Goal: Task Accomplishment & Management: Complete application form

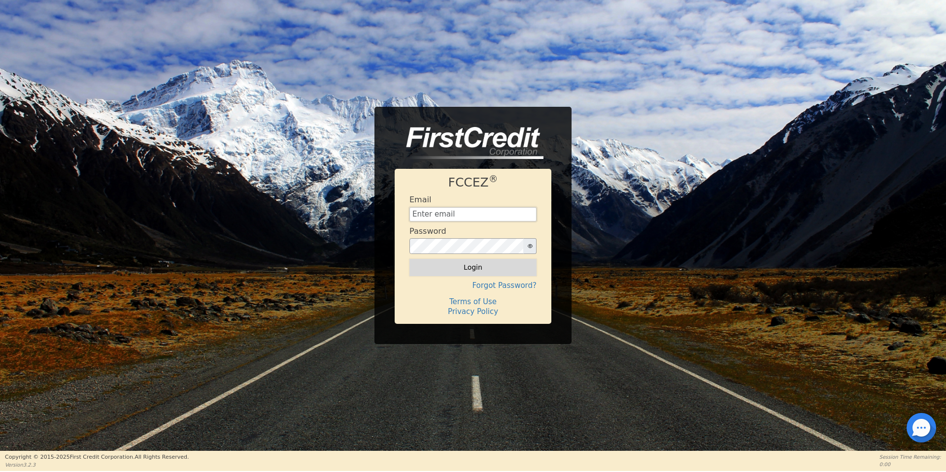
type input "aquaremachtlc@gmail.com"
click at [436, 275] on button "Login" at bounding box center [472, 267] width 127 height 17
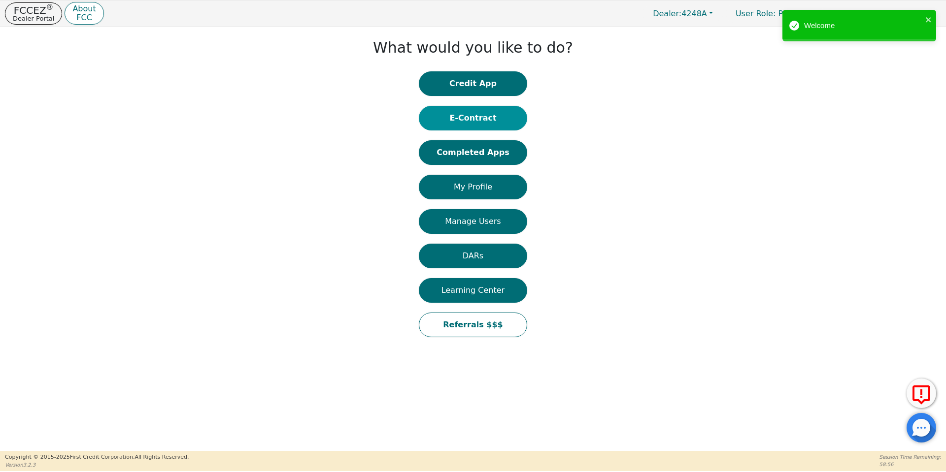
click at [446, 130] on button "E-Contract" at bounding box center [473, 118] width 108 height 25
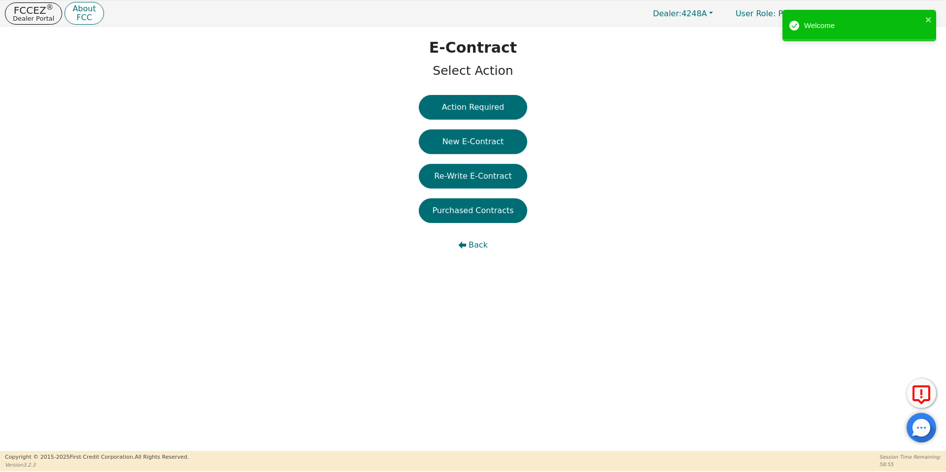
click at [446, 130] on button "New E-Contract" at bounding box center [473, 142] width 108 height 25
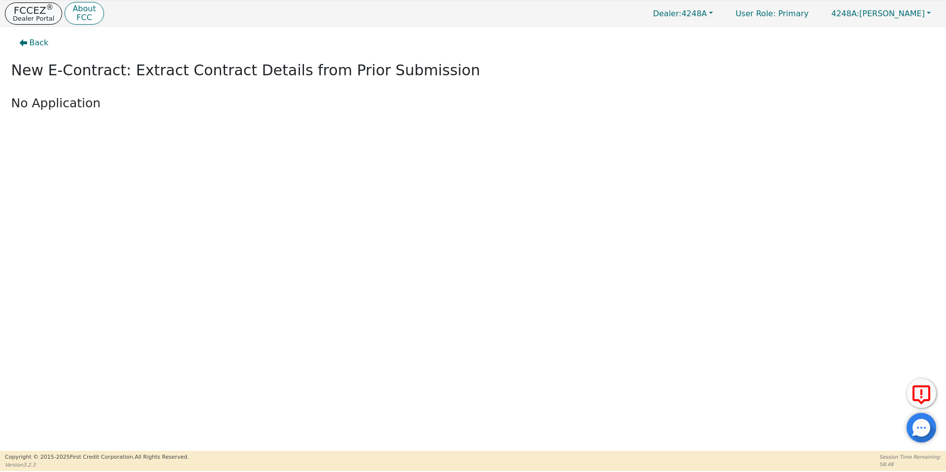
click at [28, 8] on p "FCCEZ ®" at bounding box center [33, 10] width 41 height 10
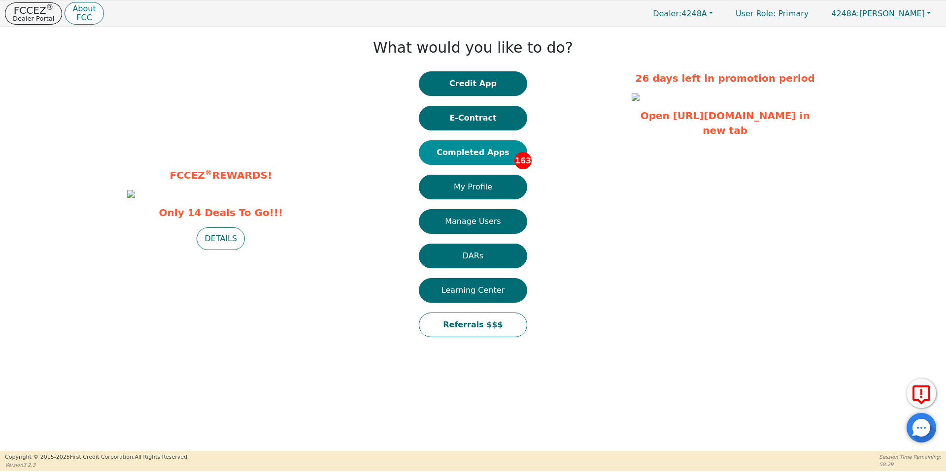
click at [447, 159] on button "Completed Apps 163" at bounding box center [473, 152] width 108 height 25
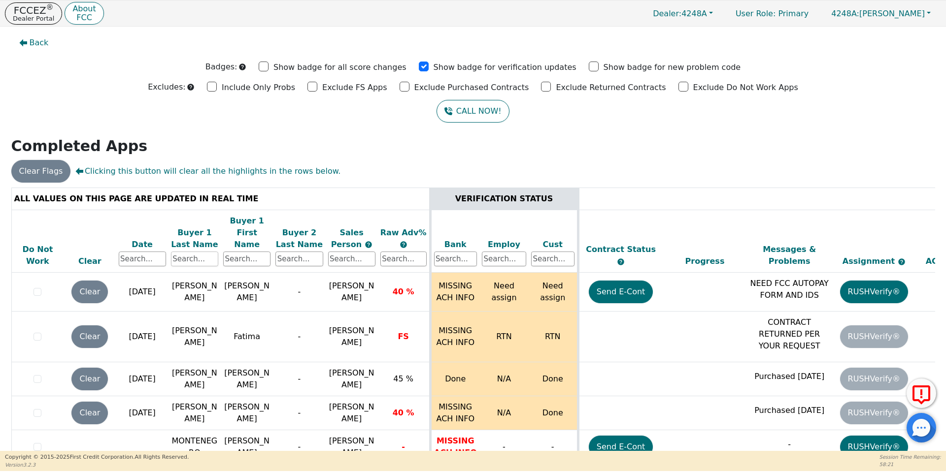
click at [203, 252] on input "text" at bounding box center [194, 259] width 47 height 15
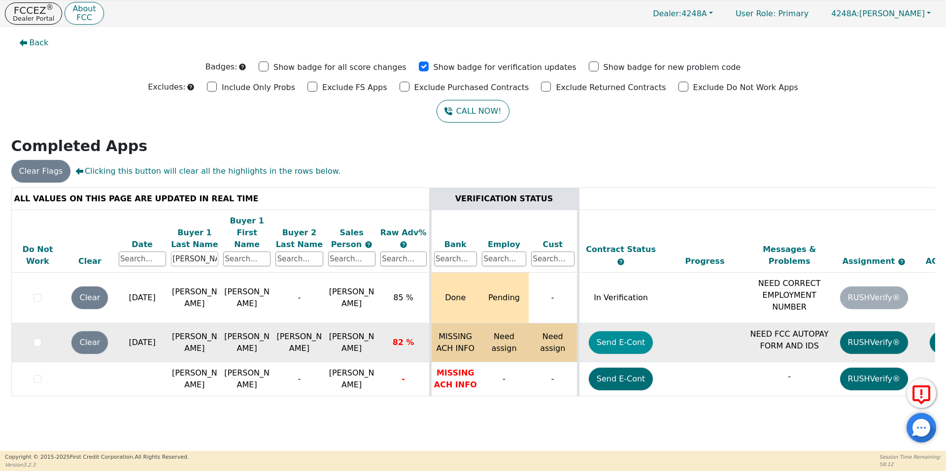
type input "sanchez"
click at [638, 332] on button "Send E-Cont" at bounding box center [621, 343] width 65 height 23
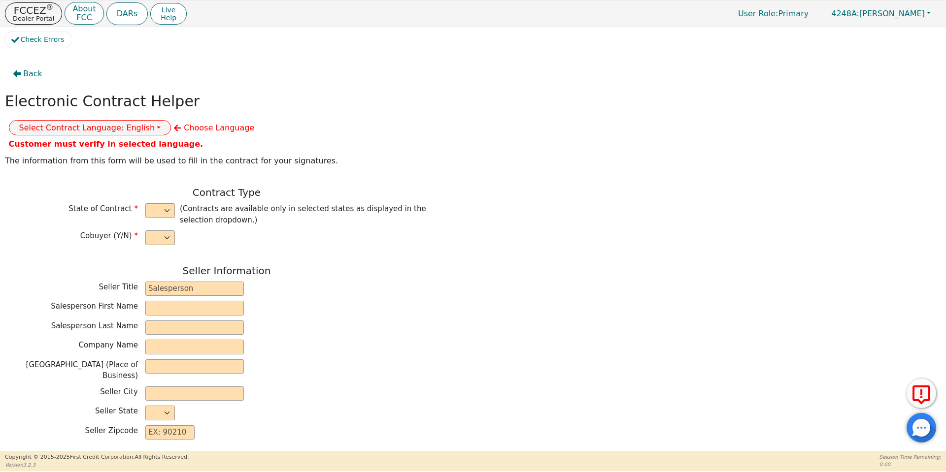
select select "y"
type input "owner"
type input "Ivonne"
type input "Madrid"
type input "AQUA REMACH LLC"
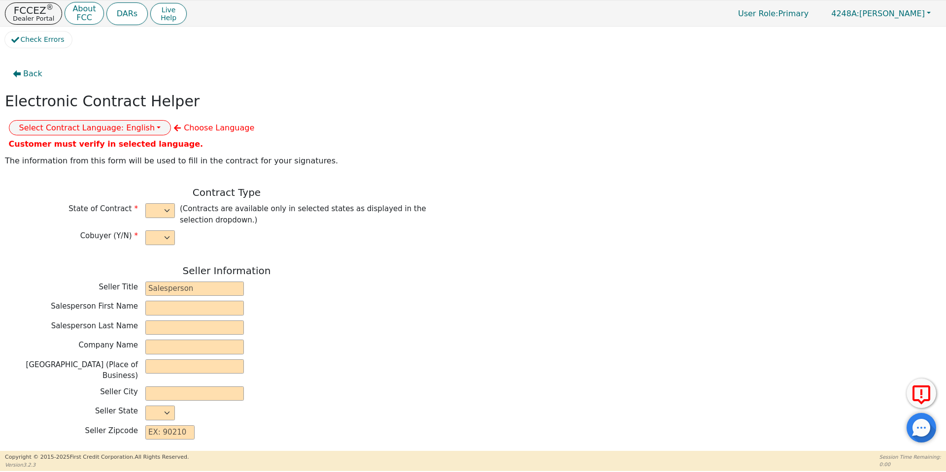
type input "13746 OFFICE PARK DR"
type input "HOUSTON"
select select "TX"
type input "77070"
type input "[PERSON_NAME]"
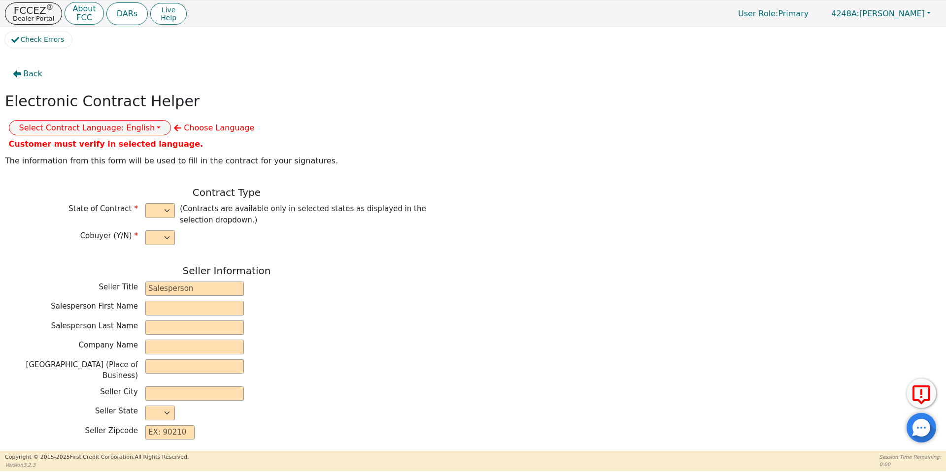
type input "[PERSON_NAME]"
type input "MILTONCULLIVAN@GMAIL.COM"
type input "PRISCILA"
type input "[PERSON_NAME]"
type input "prissycat2480@gmail.com"
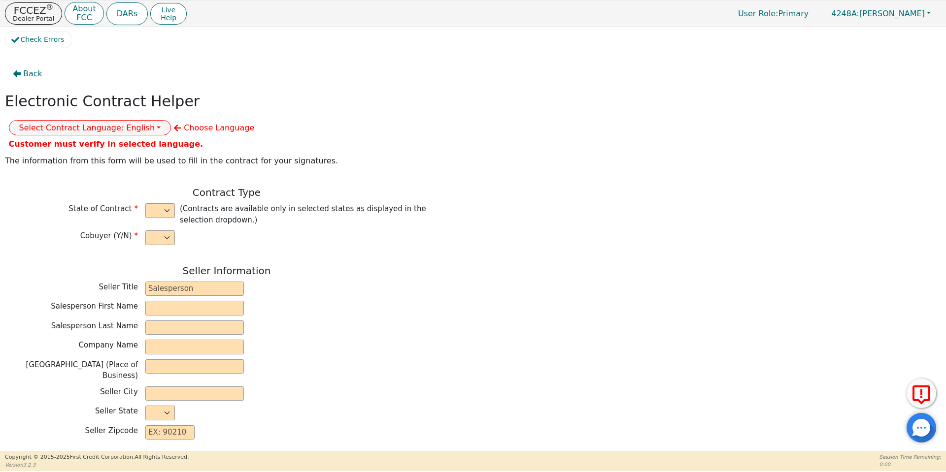
type input "715 Kress St"
type input "Houston"
select select "TX"
type input "77020"
type input "2025-10-06"
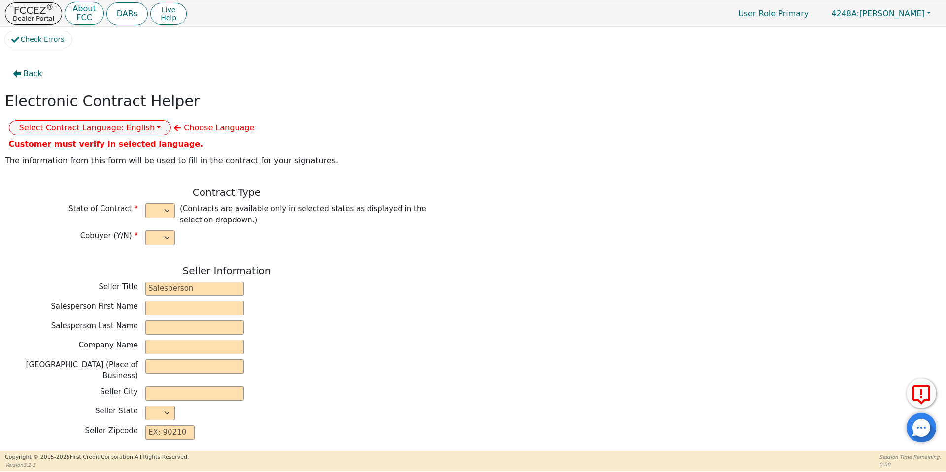
type input "17.99"
type input "2025-11-03"
type input "60"
type input "0"
type input "10000.00"
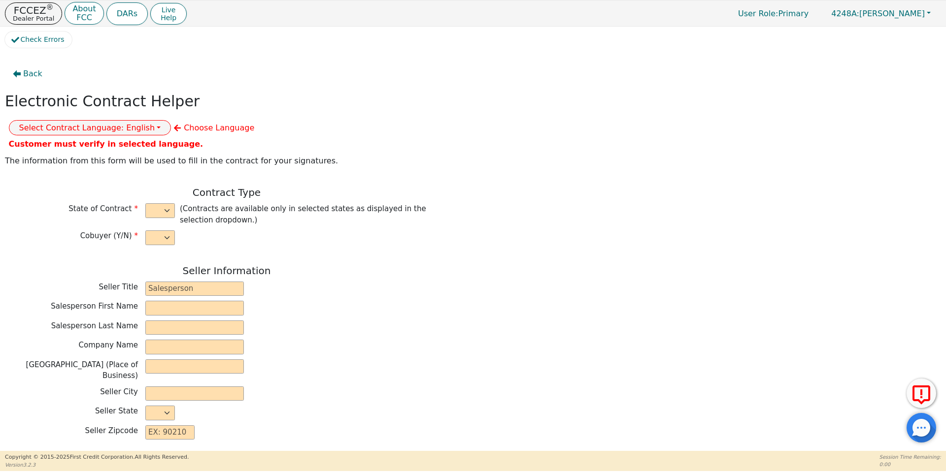
type input "0.00"
type input "10000.00"
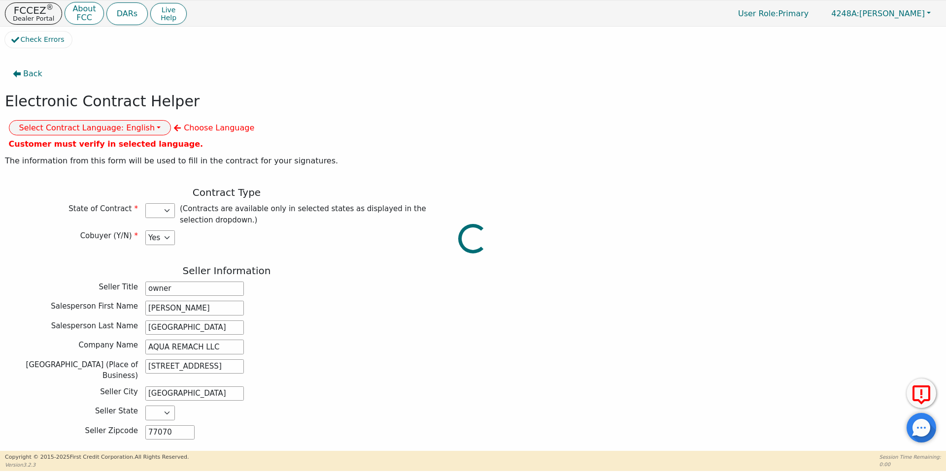
select select "TX"
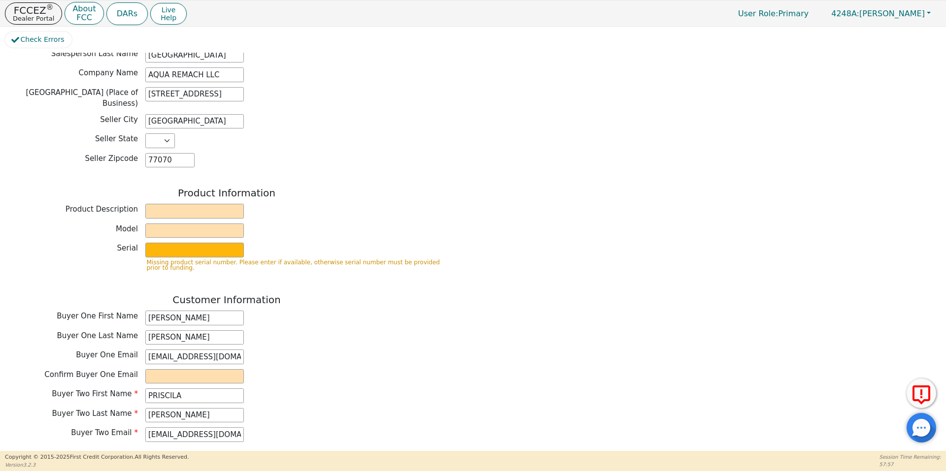
scroll to position [275, 0]
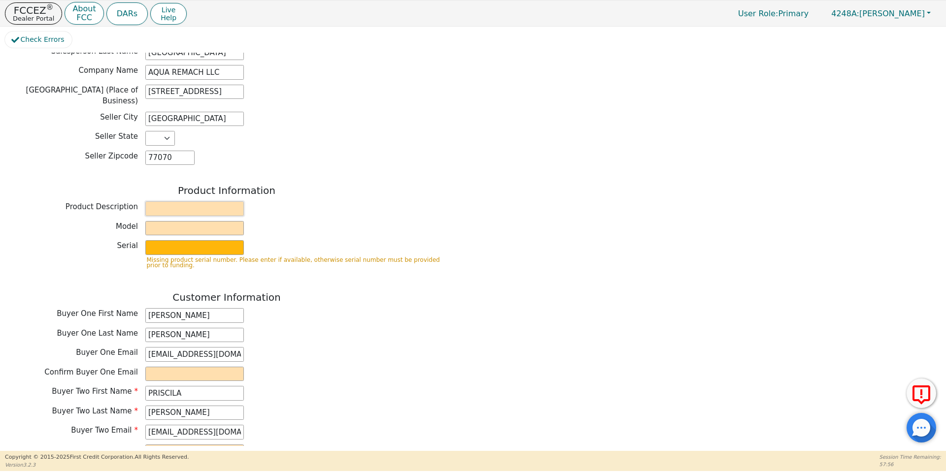
click at [220, 201] on input "text" at bounding box center [194, 208] width 99 height 15
type input "WATER SYSTEMS"
click at [219, 221] on input "text" at bounding box center [194, 228] width 99 height 15
type input "Whole house"
click at [217, 240] on input "text" at bounding box center [194, 247] width 99 height 15
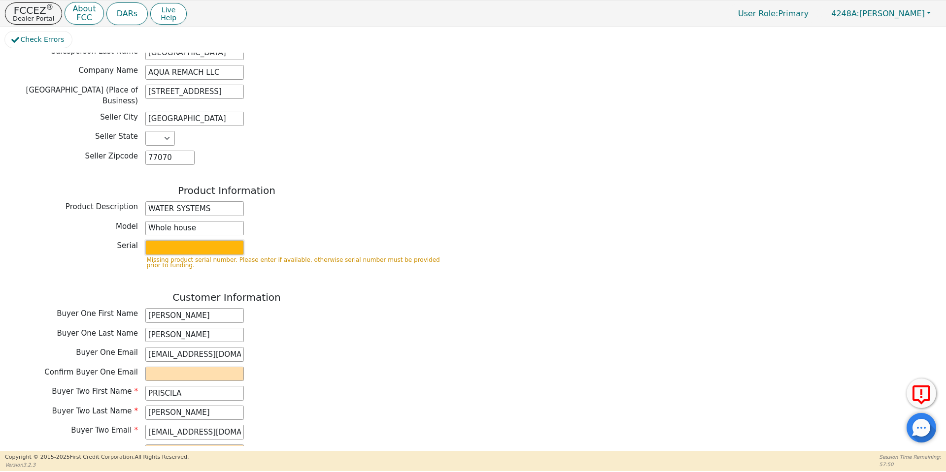
type input "S2156437"
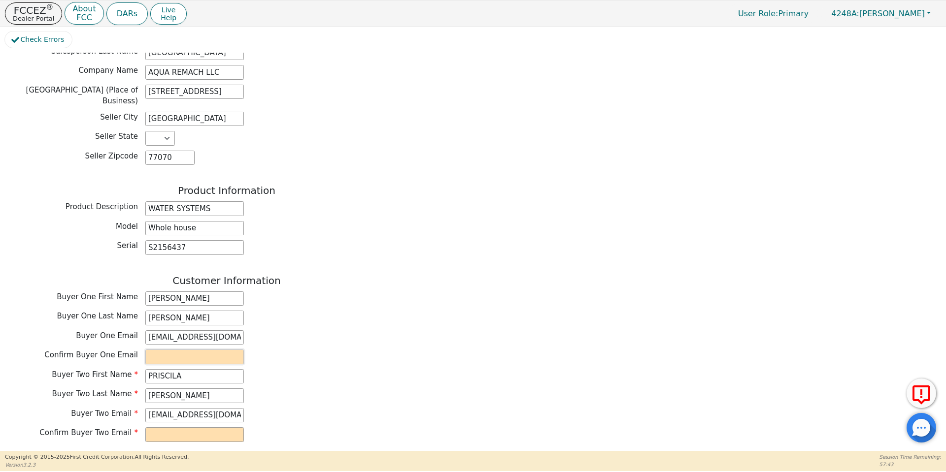
click at [195, 350] on input "email" at bounding box center [194, 357] width 99 height 15
type input "miltoncullivan@gmail.com"
type input "prissycat248@gmail.com"
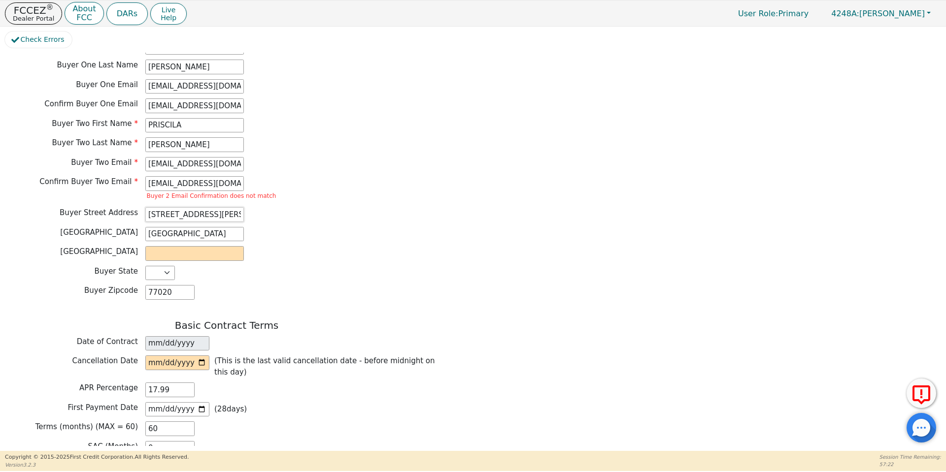
scroll to position [539, 0]
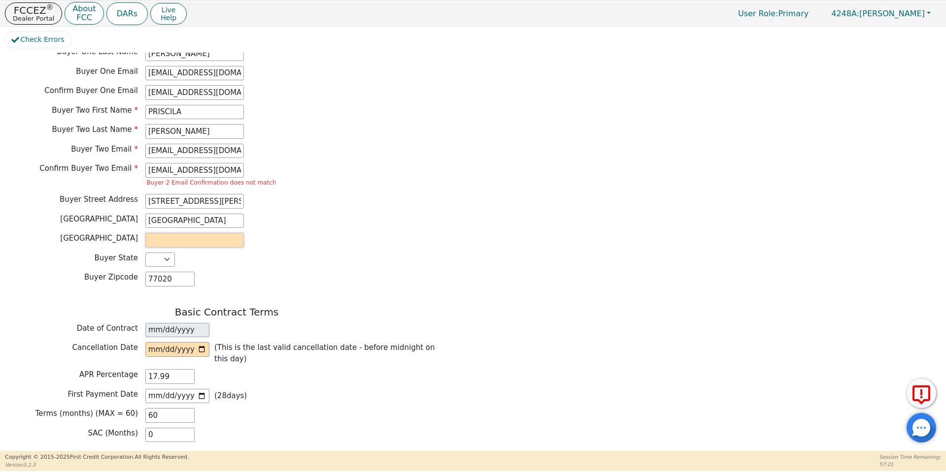
click at [184, 233] on input "text" at bounding box center [194, 240] width 99 height 15
type input "Houston"
click at [202, 342] on input "date" at bounding box center [177, 349] width 64 height 15
click at [200, 342] on input "2025-10-09" at bounding box center [177, 349] width 64 height 15
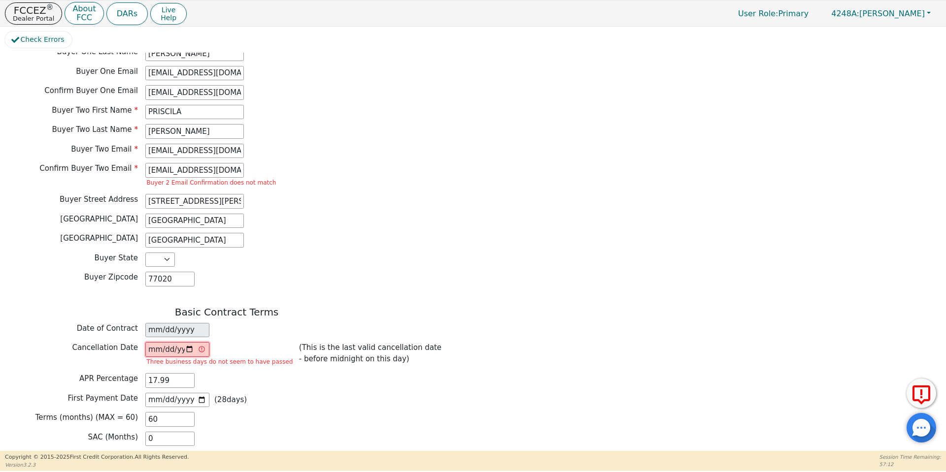
click at [187, 342] on input "2025-10-08" at bounding box center [177, 349] width 64 height 15
type input "2025-10-09"
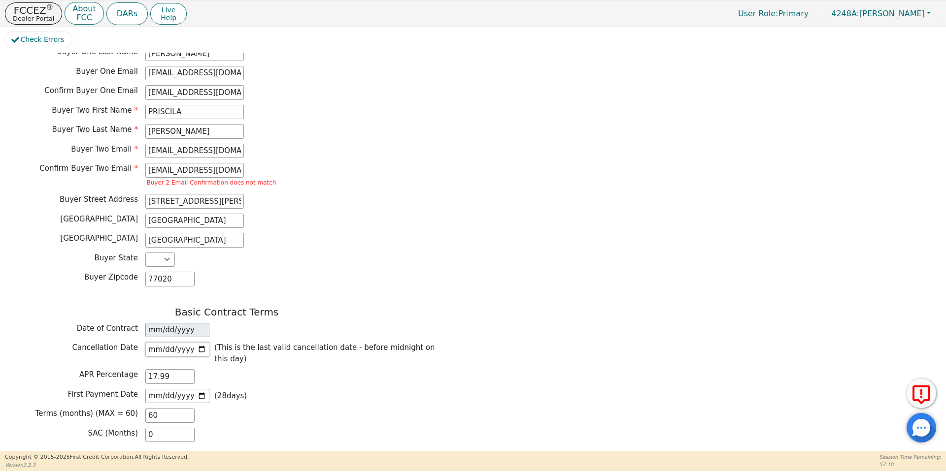
scroll to position [737, 0]
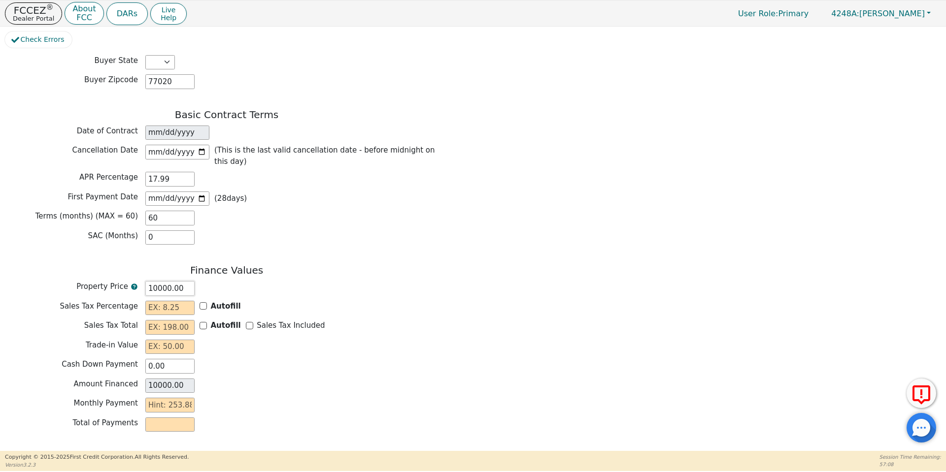
click at [159, 281] on input "10000.00" at bounding box center [169, 288] width 49 height 15
type input "1000.00"
type input "15000.00"
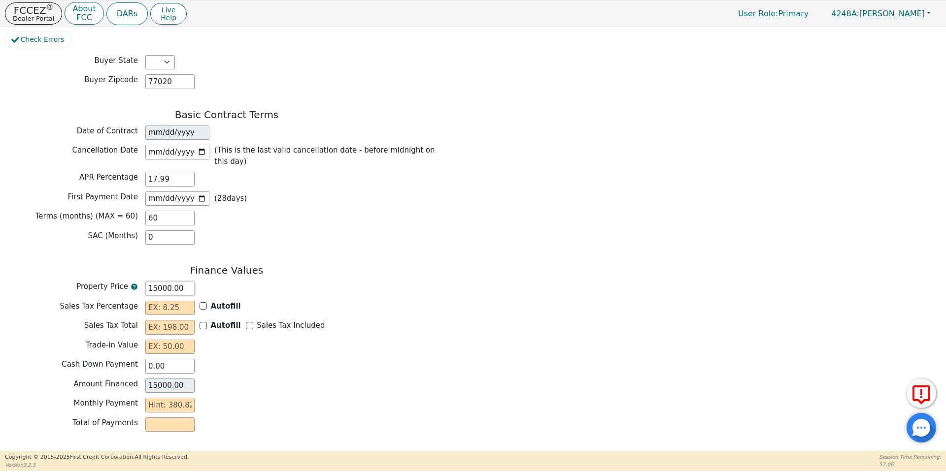
type input "15000.00"
click at [167, 301] on input "text" at bounding box center [169, 308] width 49 height 15
type input "9"
type input "0.00"
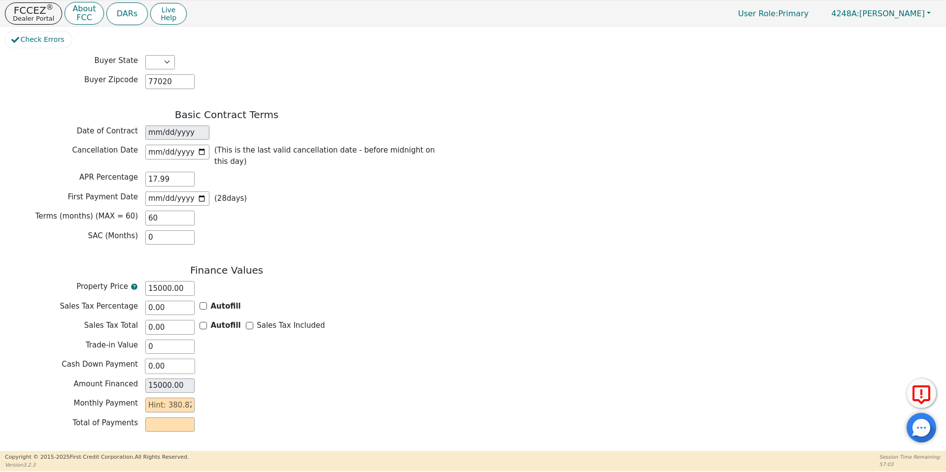
type input "0.00"
type input "3"
type input "180.00"
type input "38"
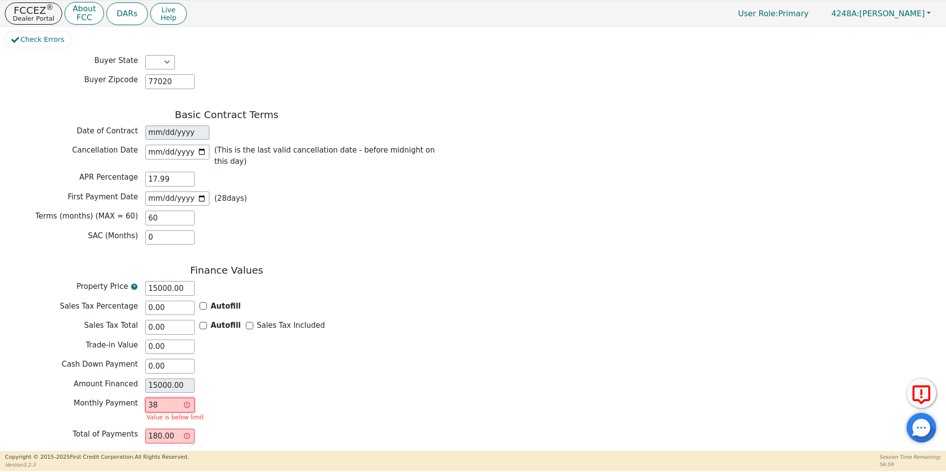
type input "2280.00"
type input "380"
type input "22800.00"
type input "380.8"
type input "22848.00"
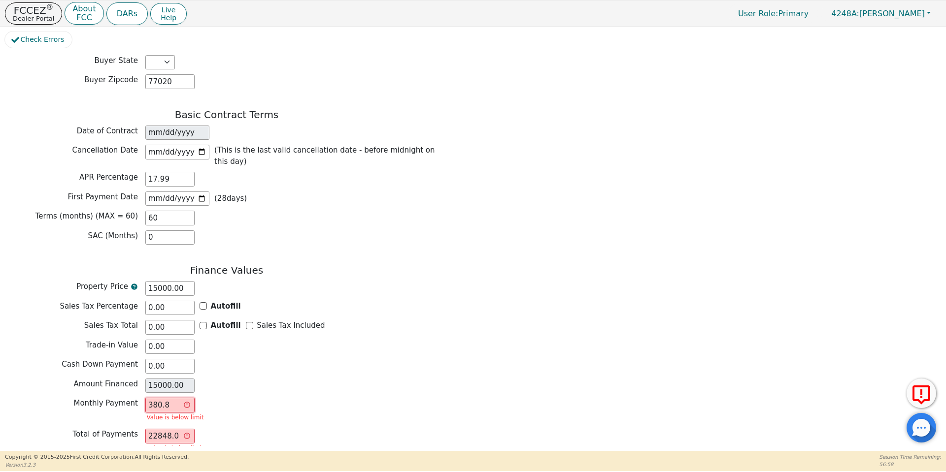
type input "380.82"
type input "22849.20"
type input "380.82"
click at [49, 452] on button "Review & Begin Contract" at bounding box center [62, 463] width 114 height 23
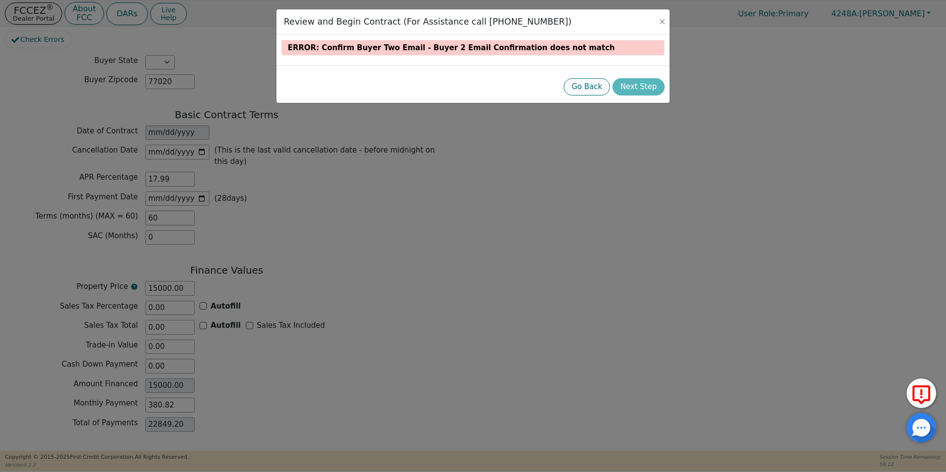
click at [598, 93] on button "Go Back" at bounding box center [587, 86] width 46 height 17
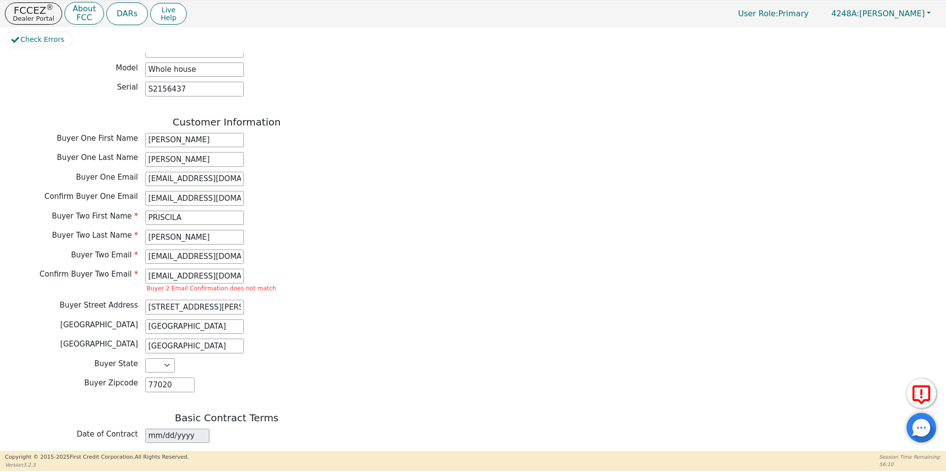
scroll to position [421, 0]
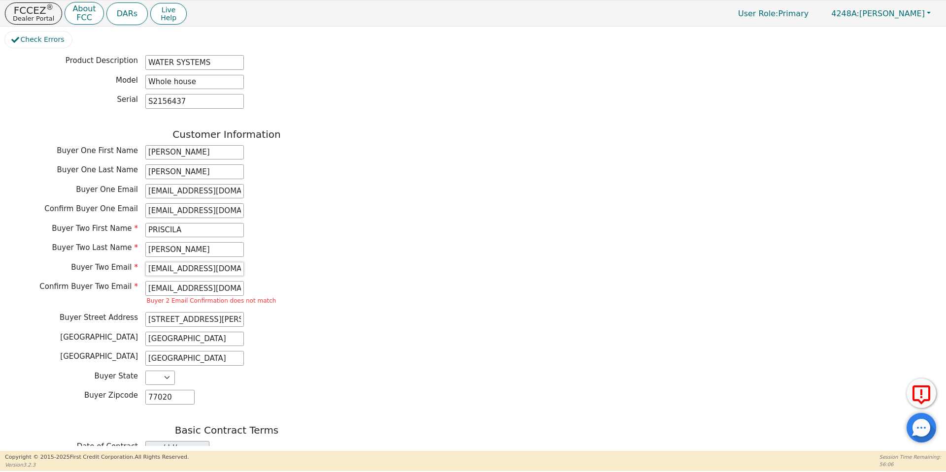
click at [193, 262] on input "prissycat2480@gmail.com" at bounding box center [194, 269] width 99 height 15
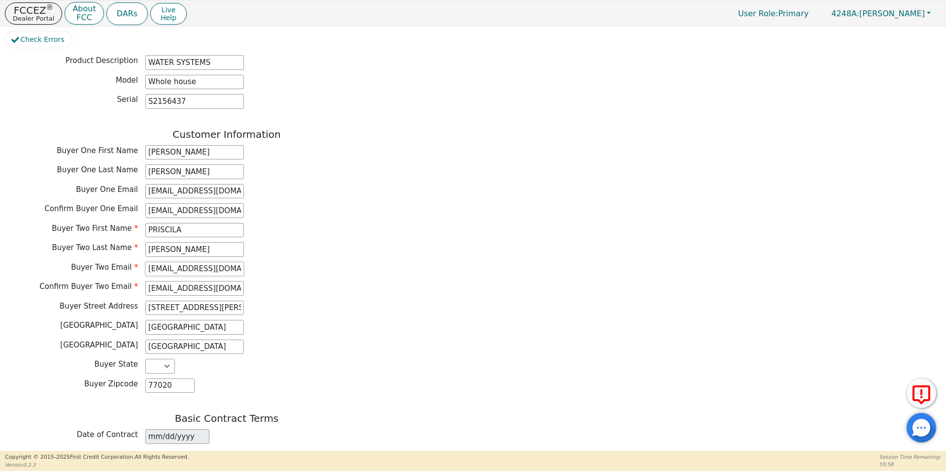
type input "prissycat248@gmail.com"
click at [359, 281] on div "Confirm Buyer Two Email prissycat248@gmail.com" at bounding box center [226, 288] width 443 height 15
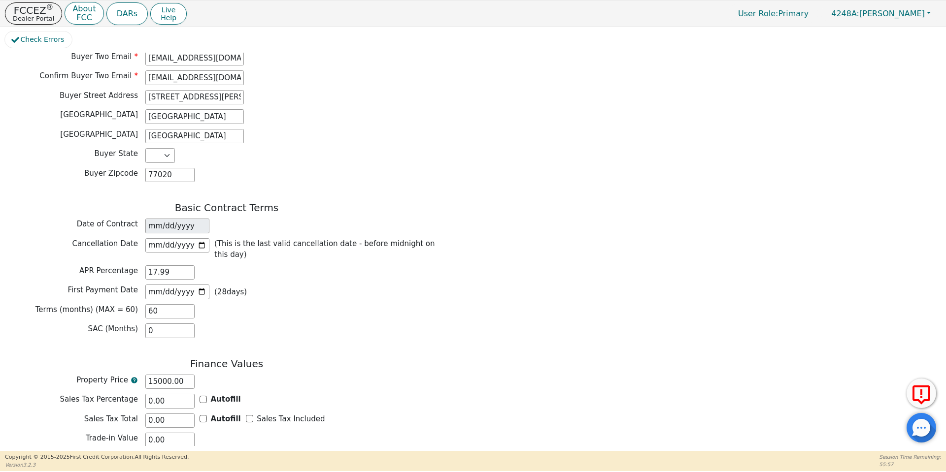
scroll to position [726, 0]
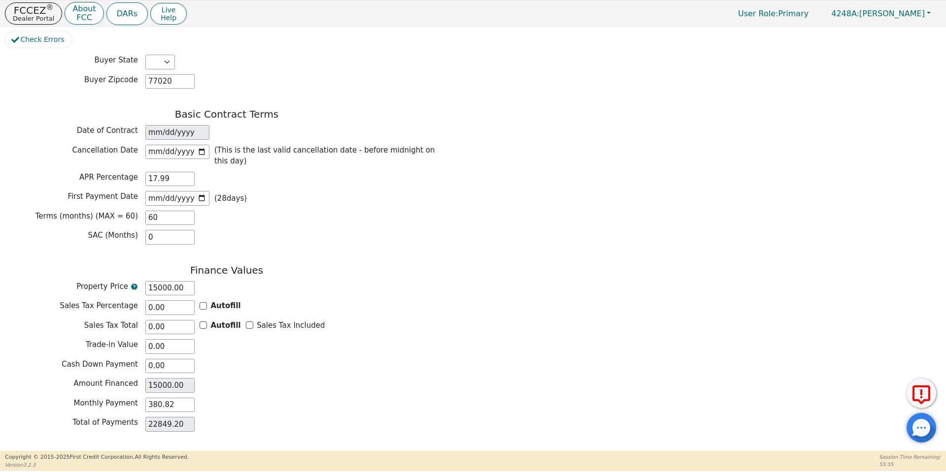
click at [48, 452] on button "Review & Begin Contract" at bounding box center [62, 463] width 114 height 23
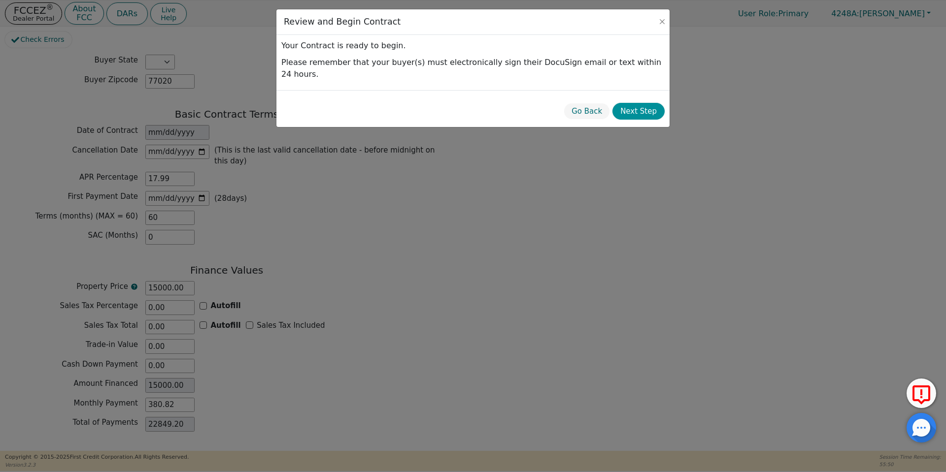
click at [651, 103] on button "Next Step" at bounding box center [638, 111] width 52 height 17
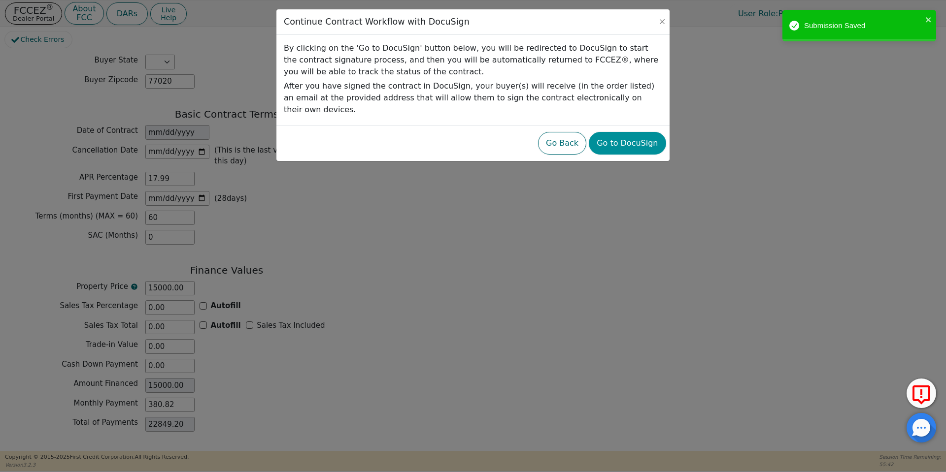
click at [644, 132] on button "Go to DocuSign" at bounding box center [627, 143] width 77 height 23
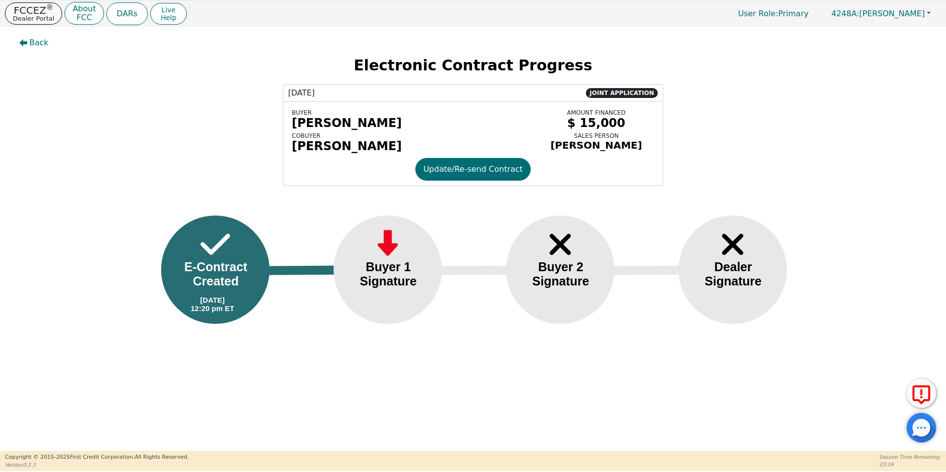
click at [16, 21] on p "Dealer Portal" at bounding box center [33, 18] width 41 height 6
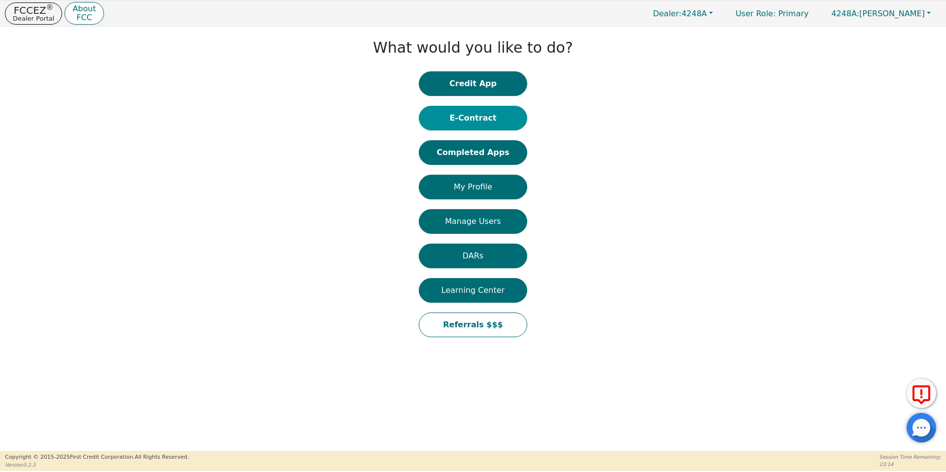
click at [469, 125] on button "E-Contract" at bounding box center [473, 118] width 108 height 25
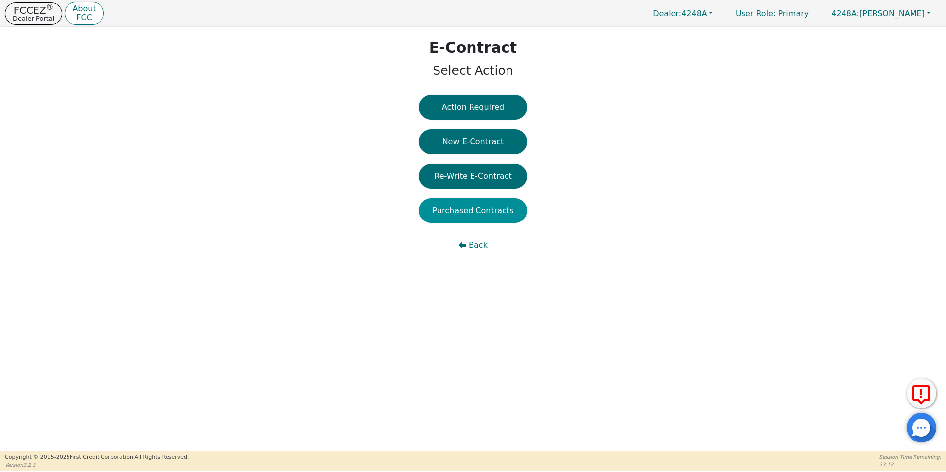
click at [466, 215] on button "Purchased Contracts" at bounding box center [473, 211] width 108 height 25
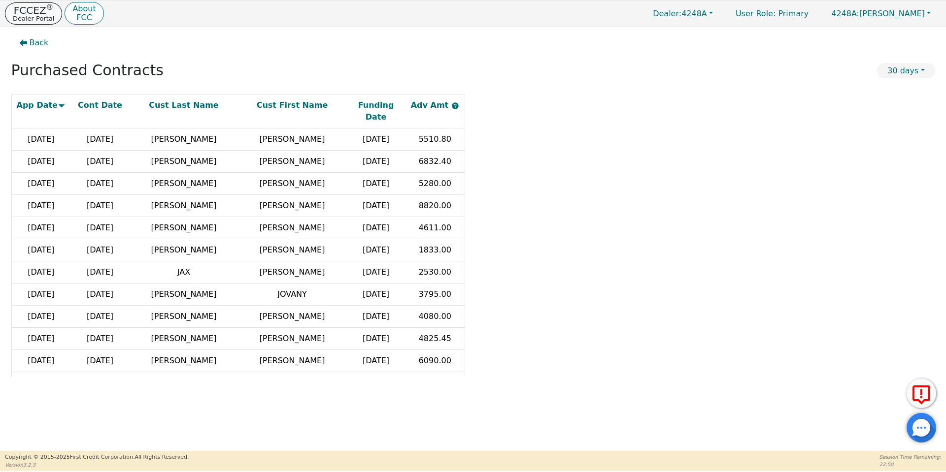
click at [5, 15] on button "FCCEZ ® Dealer Portal" at bounding box center [33, 13] width 57 height 22
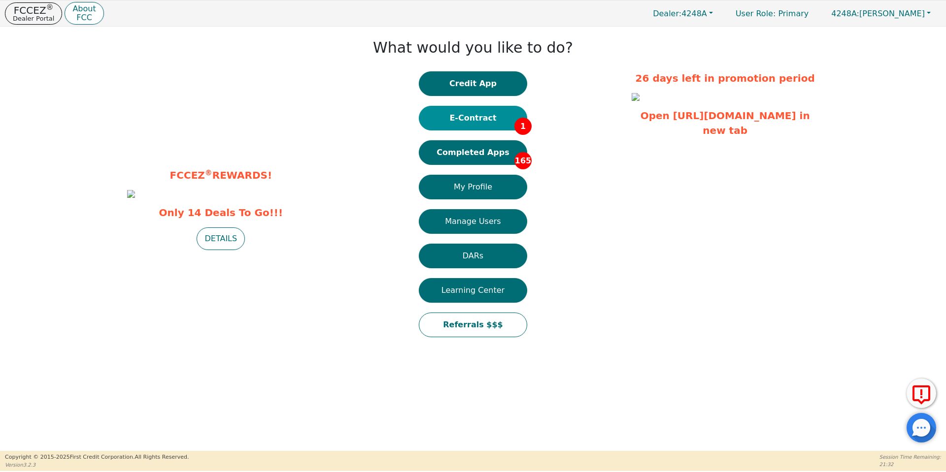
click at [467, 118] on button "E-Contract 1" at bounding box center [473, 118] width 108 height 25
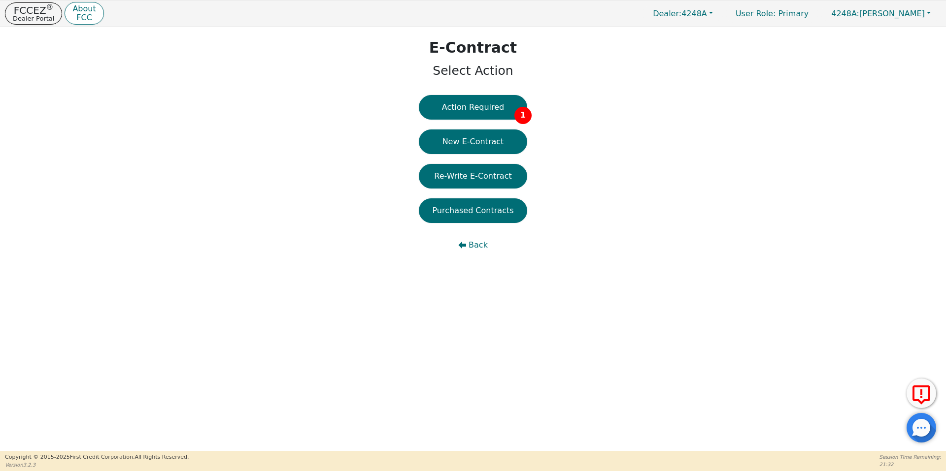
click at [467, 118] on button "Action Required 1" at bounding box center [473, 107] width 108 height 25
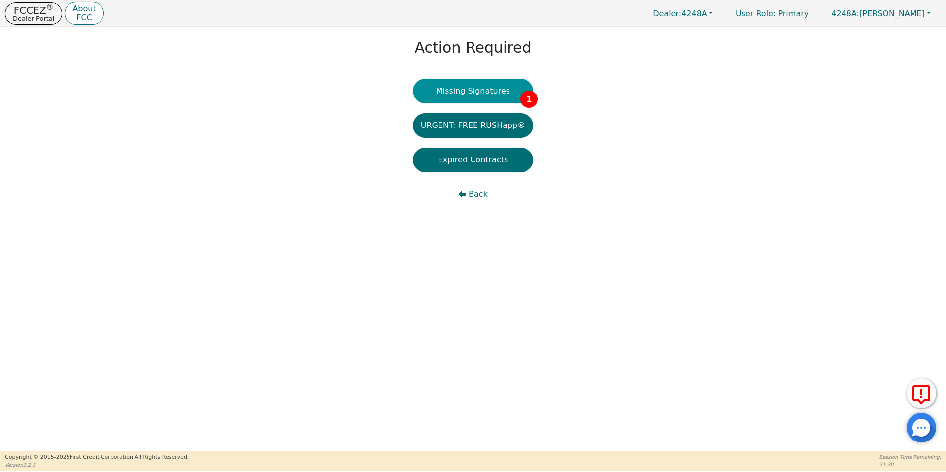
click at [466, 100] on button "Missing Signatures 1" at bounding box center [473, 91] width 121 height 25
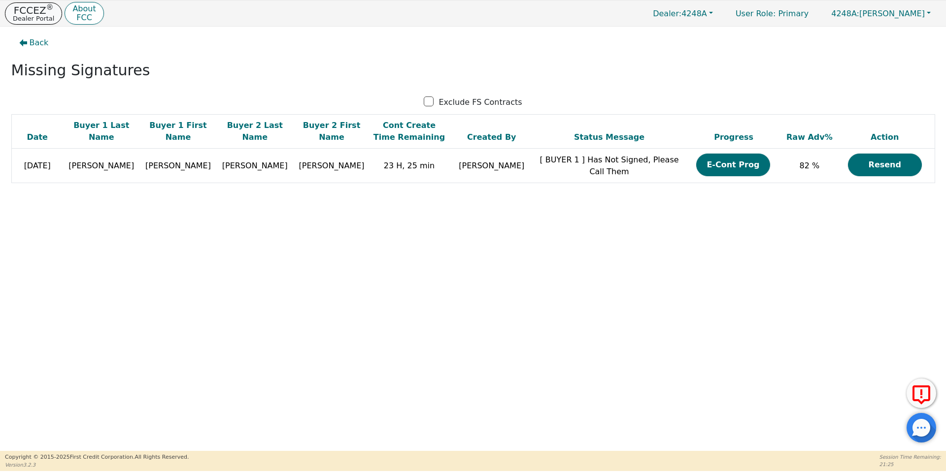
click at [46, 11] on sup "®" at bounding box center [49, 7] width 7 height 9
